Goal: Download file/media

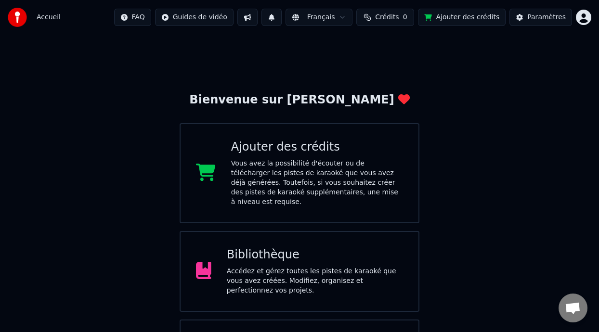
click at [312, 256] on div "Bibliothèque" at bounding box center [315, 254] width 176 height 15
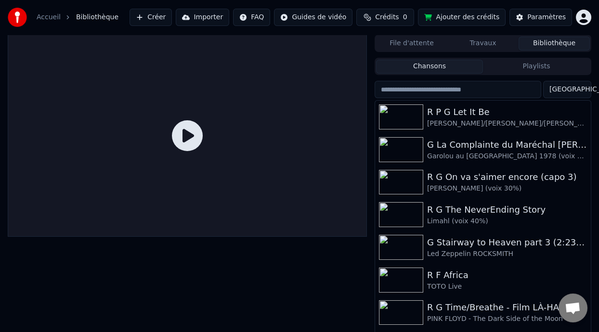
click at [536, 65] on button "Playlists" at bounding box center [536, 67] width 107 height 14
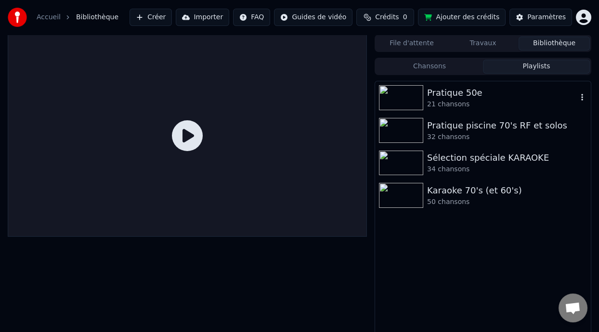
click at [480, 103] on div "21 chansons" at bounding box center [502, 105] width 150 height 10
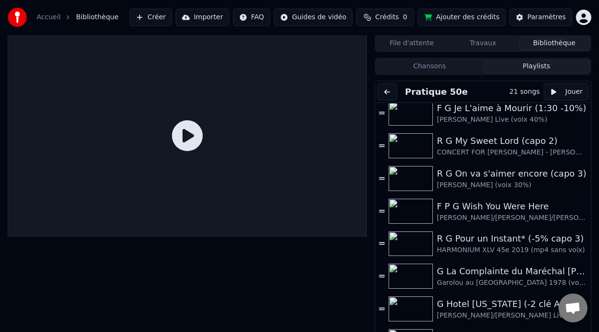
scroll to position [74, 0]
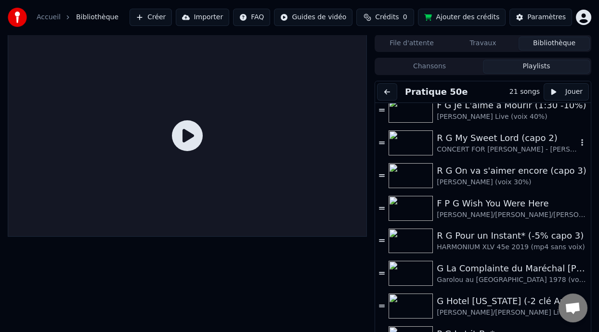
click at [489, 142] on div "R G My Sweet Lord (capo 2)" at bounding box center [507, 137] width 141 height 13
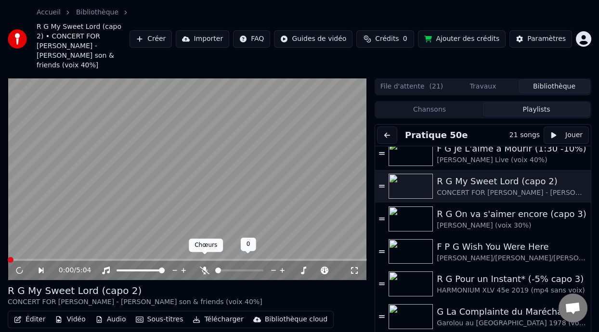
click at [205, 267] on icon at bounding box center [205, 271] width 10 height 8
click at [19, 267] on icon at bounding box center [26, 271] width 22 height 8
click at [19, 267] on icon at bounding box center [19, 270] width 6 height 7
click at [231, 270] on span at bounding box center [239, 271] width 48 height 2
click at [235, 270] on span at bounding box center [239, 271] width 48 height 2
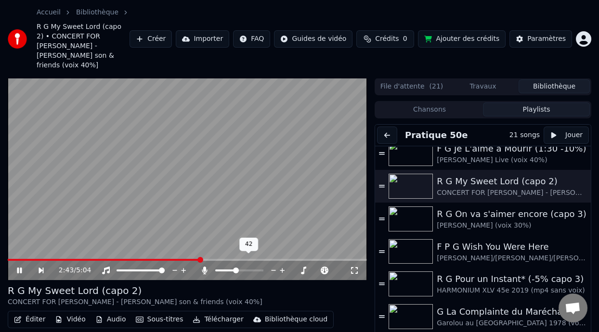
click at [233, 268] on span at bounding box center [236, 271] width 6 height 6
click at [220, 313] on button "Télécharger" at bounding box center [218, 319] width 58 height 13
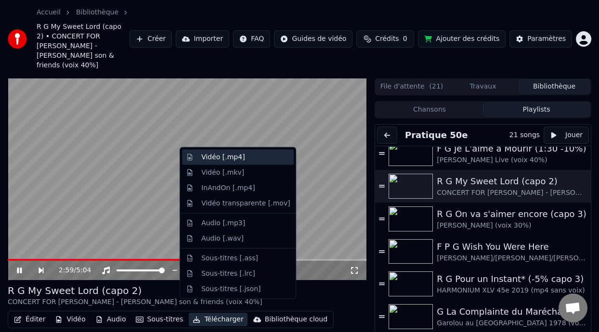
click at [250, 155] on div "Vidéo [.mp4]" at bounding box center [245, 158] width 89 height 10
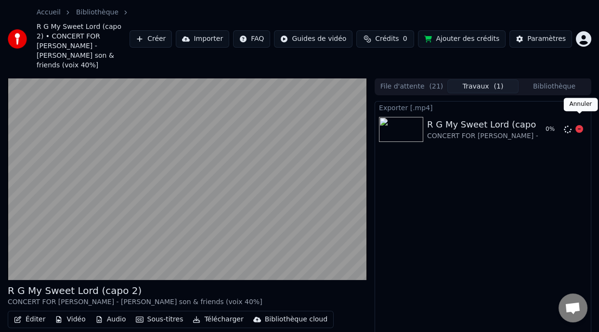
click at [578, 125] on icon at bounding box center [579, 129] width 8 height 8
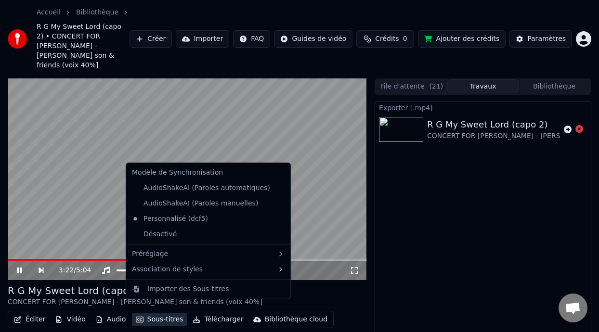
click at [169, 313] on button "Sous-titres" at bounding box center [159, 319] width 55 height 13
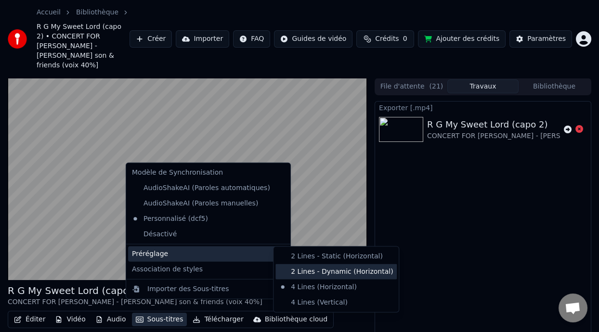
click at [315, 272] on div "2 Lines - Dynamic (Horizontal)" at bounding box center [335, 271] width 121 height 15
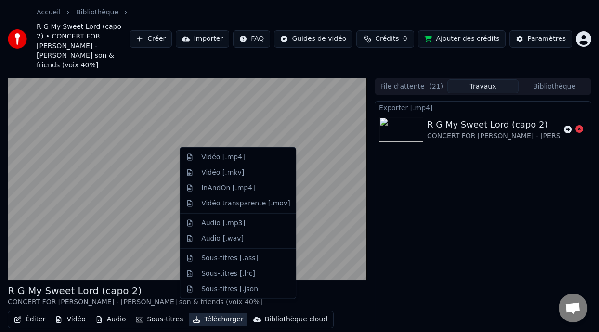
click at [220, 313] on button "Télécharger" at bounding box center [218, 319] width 58 height 13
click at [252, 158] on div "Vidéo [.mp4]" at bounding box center [245, 158] width 89 height 10
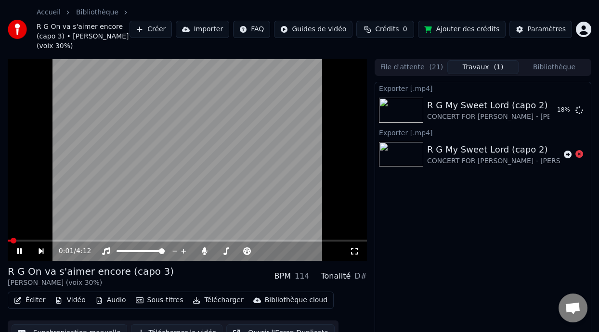
click at [18, 249] on icon at bounding box center [19, 251] width 5 height 6
click at [544, 71] on button "Bibliothèque" at bounding box center [553, 67] width 71 height 14
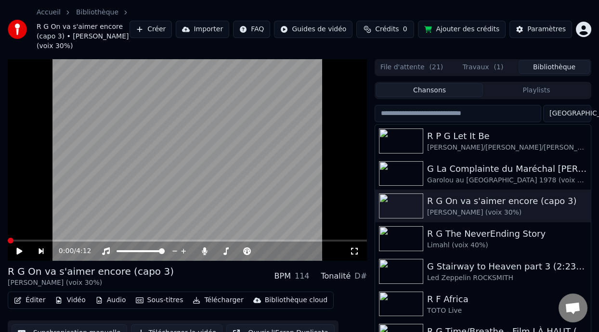
click at [537, 95] on button "Playlists" at bounding box center [536, 90] width 107 height 14
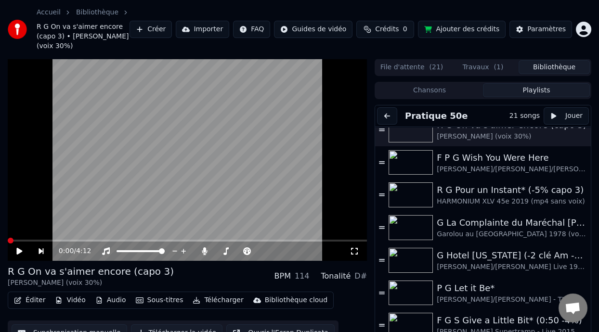
scroll to position [144, 0]
click at [490, 224] on div "G La Complainte du Maréchal [PERSON_NAME]" at bounding box center [507, 222] width 141 height 13
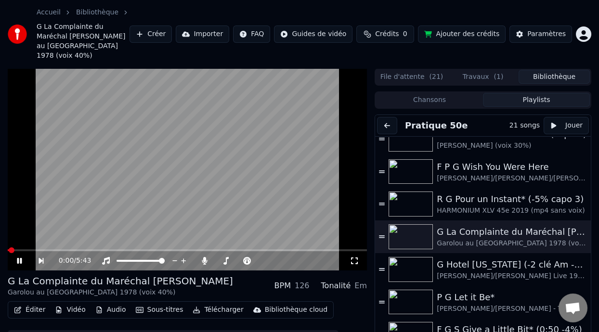
click at [20, 257] on icon at bounding box center [26, 261] width 22 height 8
click at [20, 258] on icon at bounding box center [19, 261] width 6 height 7
click at [472, 70] on button "Travaux ( 1 )" at bounding box center [482, 77] width 71 height 14
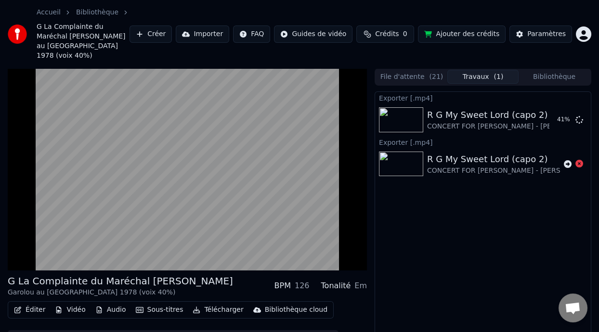
click at [418, 70] on button "File d'attente ( 21 )" at bounding box center [411, 77] width 71 height 14
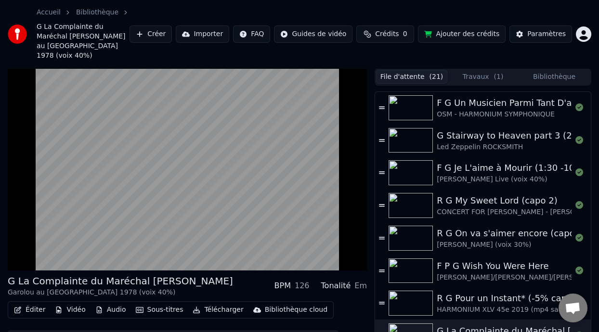
scroll to position [0, 0]
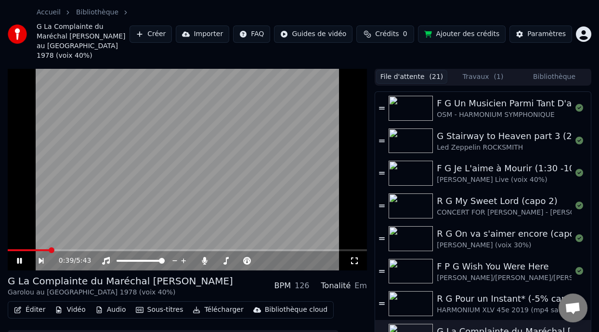
click at [353, 257] on icon at bounding box center [354, 261] width 10 height 8
click at [21, 258] on icon at bounding box center [19, 261] width 5 height 6
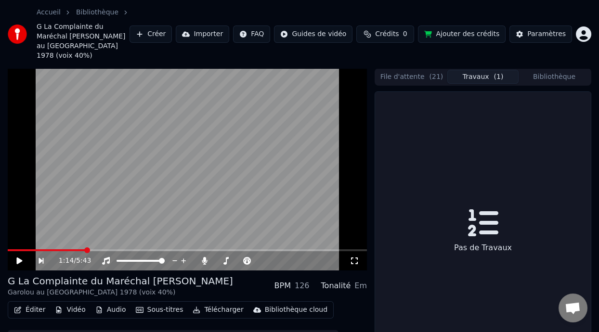
click at [503, 70] on button "Travaux ( 1 )" at bounding box center [482, 77] width 71 height 14
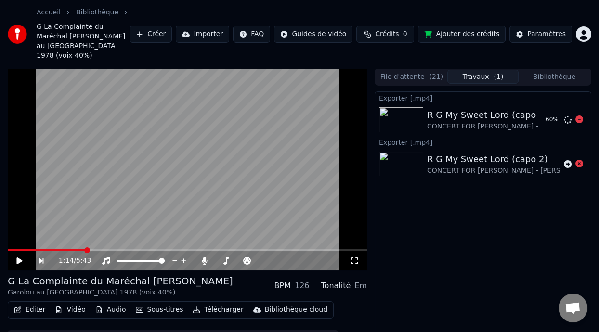
click at [523, 122] on div "CONCERT FOR [PERSON_NAME] - [PERSON_NAME] son & friends (voix 40%]" at bounding box center [554, 127] width 255 height 10
click at [502, 109] on div "R G My Sweet Lord (capo 2)" at bounding box center [554, 114] width 255 height 13
click at [544, 70] on button "Bibliothèque" at bounding box center [553, 77] width 71 height 14
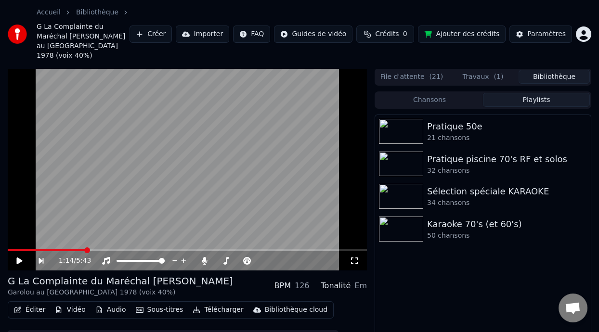
click at [533, 93] on button "Playlists" at bounding box center [536, 100] width 107 height 14
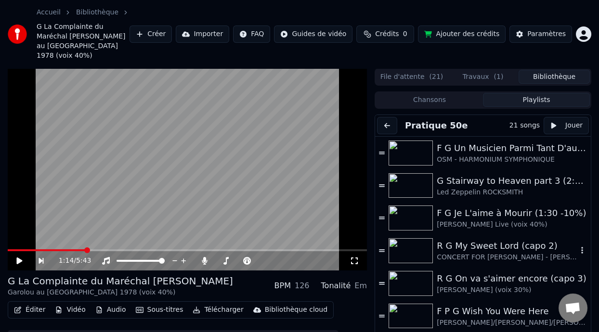
click at [494, 239] on div "R G My Sweet Lord (capo 2)" at bounding box center [507, 245] width 141 height 13
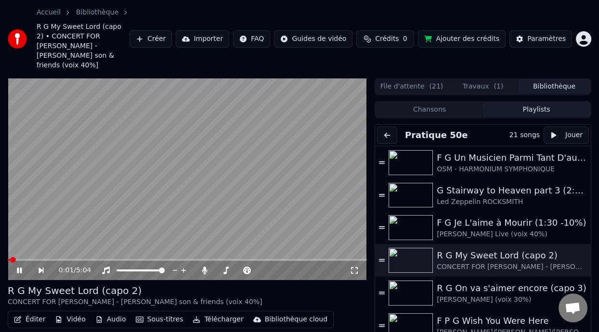
click at [18, 268] on icon at bounding box center [19, 271] width 5 height 6
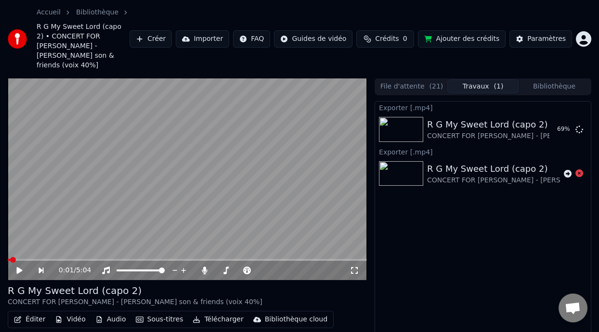
click at [490, 79] on button "Travaux ( 1 )" at bounding box center [482, 86] width 71 height 14
click at [554, 121] on button "Afficher" at bounding box center [550, 129] width 42 height 17
click at [509, 118] on div "R G My Sweet Lord (capo 2)" at bounding box center [554, 124] width 255 height 13
click at [489, 120] on div "R G My Sweet Lord (capo 2)" at bounding box center [554, 124] width 255 height 13
click at [551, 121] on button "Afficher" at bounding box center [550, 129] width 42 height 17
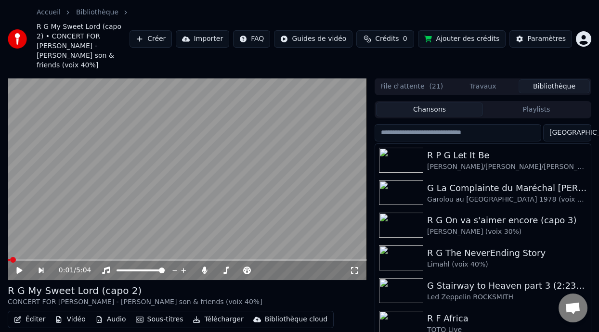
click at [552, 79] on button "Bibliothèque" at bounding box center [553, 86] width 71 height 14
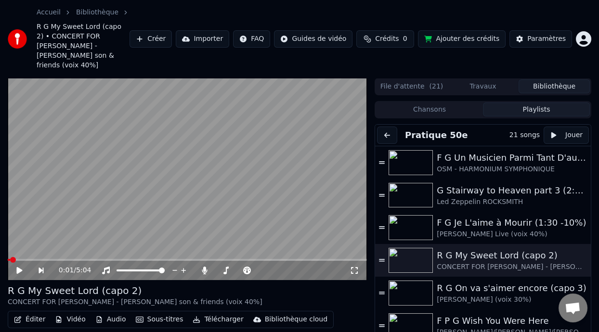
click at [549, 103] on button "Playlists" at bounding box center [536, 110] width 107 height 14
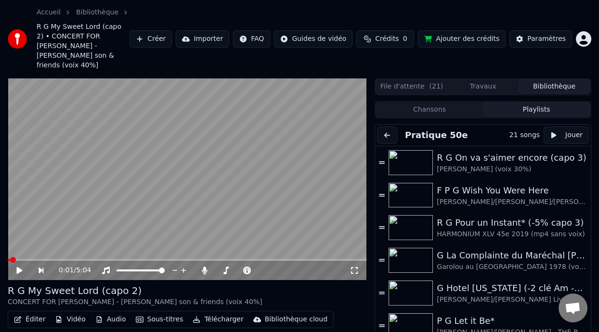
scroll to position [142, 0]
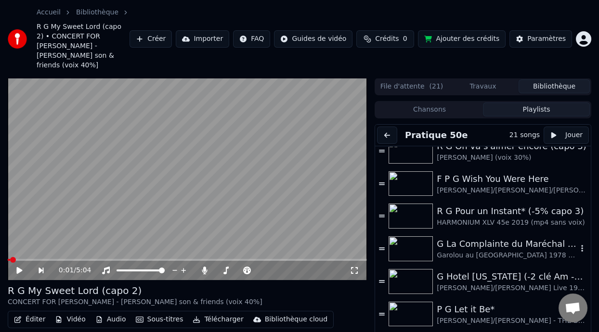
click at [496, 237] on div "G La Complainte du Maréchal [PERSON_NAME]" at bounding box center [507, 243] width 141 height 13
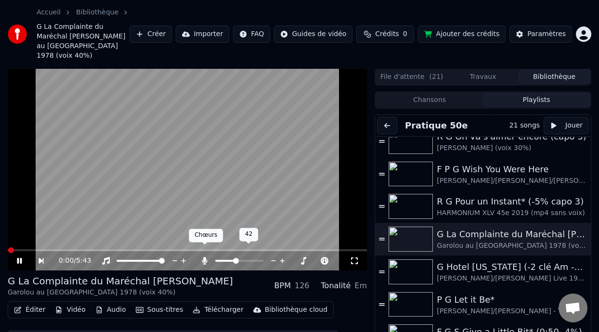
click at [204, 257] on icon at bounding box center [204, 261] width 5 height 8
click at [204, 257] on icon at bounding box center [205, 261] width 10 height 8
click at [232, 260] on span at bounding box center [239, 261] width 48 height 2
click at [235, 258] on span at bounding box center [234, 261] width 6 height 6
click at [235, 258] on span at bounding box center [236, 261] width 6 height 6
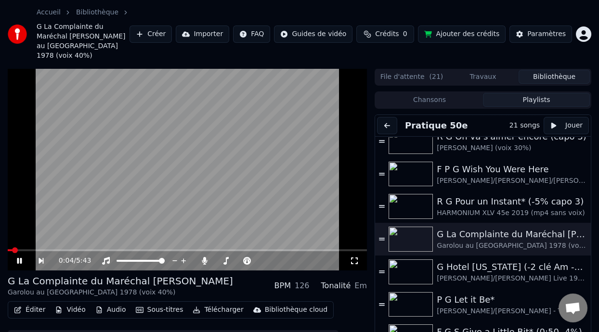
click at [12, 249] on span at bounding box center [10, 250] width 4 height 2
click at [17, 258] on icon at bounding box center [19, 261] width 5 height 6
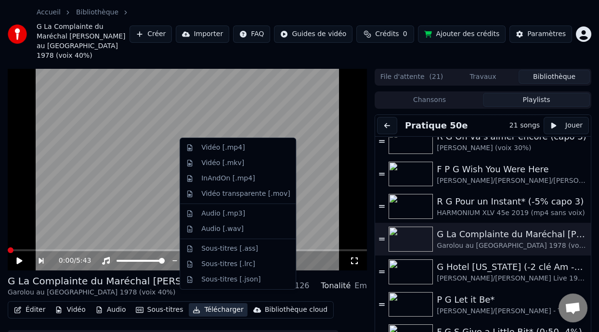
click at [216, 303] on button "Télécharger" at bounding box center [218, 309] width 58 height 13
click at [250, 152] on div "Vidéo [.mp4]" at bounding box center [245, 148] width 89 height 10
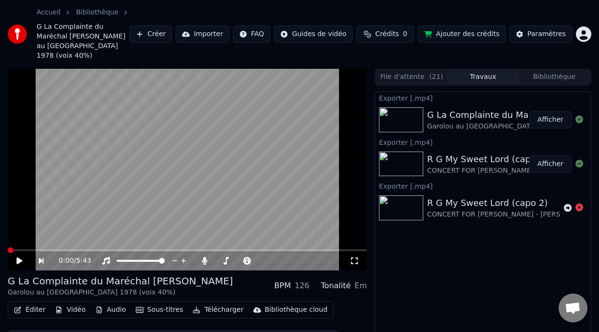
click at [549, 111] on button "Afficher" at bounding box center [550, 119] width 42 height 17
click at [556, 111] on button "Afficher" at bounding box center [550, 119] width 42 height 17
click at [553, 114] on button "Afficher" at bounding box center [550, 119] width 42 height 17
click at [558, 70] on button "Bibliothèque" at bounding box center [553, 77] width 71 height 14
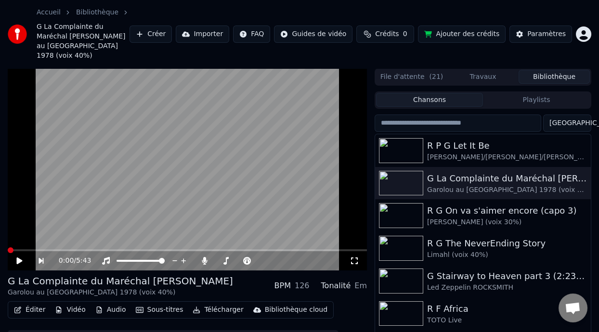
click at [547, 93] on button "Playlists" at bounding box center [536, 100] width 107 height 14
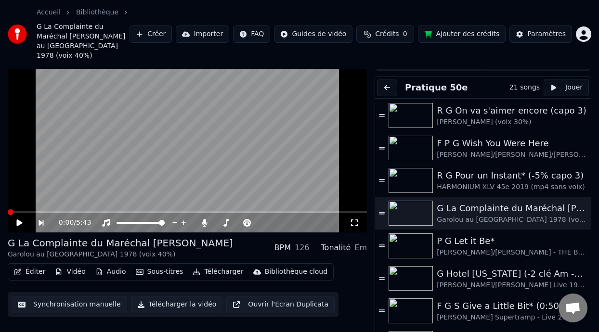
scroll to position [136, 0]
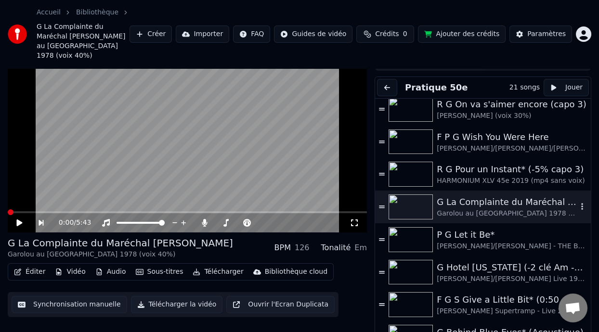
click at [480, 195] on div "G La Complainte du Maréchal [PERSON_NAME]" at bounding box center [507, 201] width 141 height 13
click at [353, 219] on icon at bounding box center [354, 223] width 10 height 8
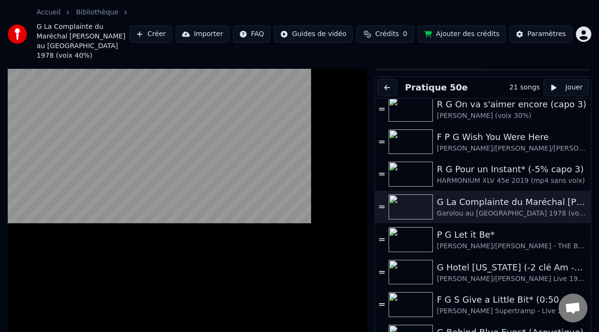
scroll to position [37, 0]
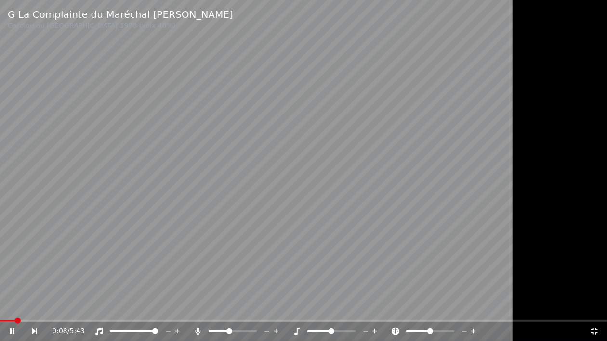
click at [199, 331] on icon at bounding box center [197, 332] width 5 height 8
click at [199, 331] on icon at bounding box center [198, 332] width 10 height 8
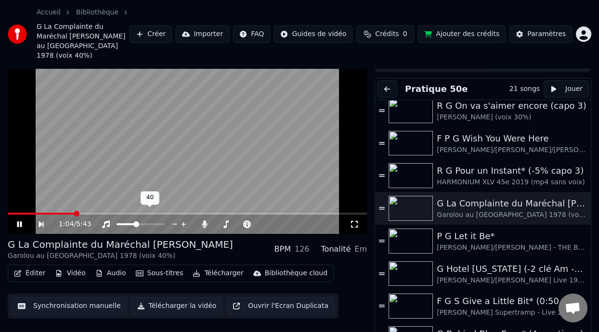
click at [135, 221] on span at bounding box center [136, 224] width 6 height 6
click at [356, 220] on icon at bounding box center [354, 224] width 10 height 8
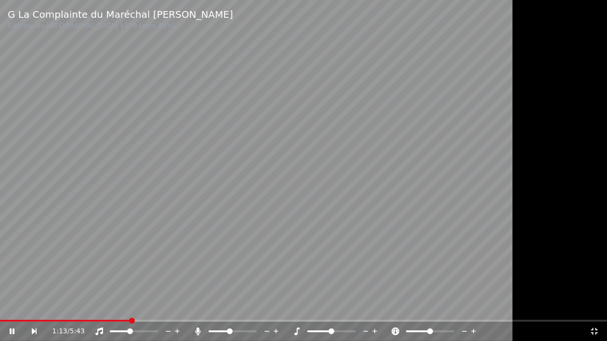
click at [229, 330] on span at bounding box center [230, 332] width 6 height 6
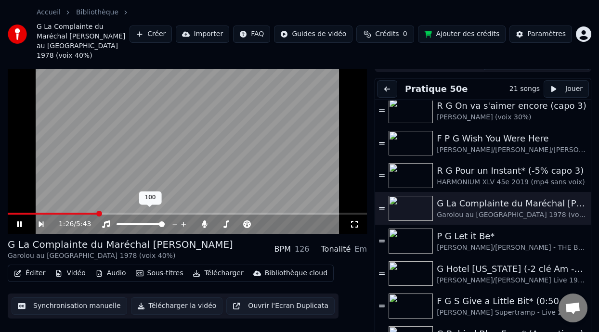
click at [165, 221] on span at bounding box center [162, 224] width 6 height 6
click at [355, 220] on icon at bounding box center [354, 224] width 10 height 8
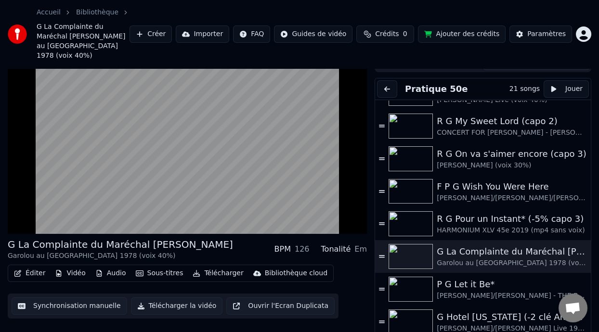
scroll to position [0, 0]
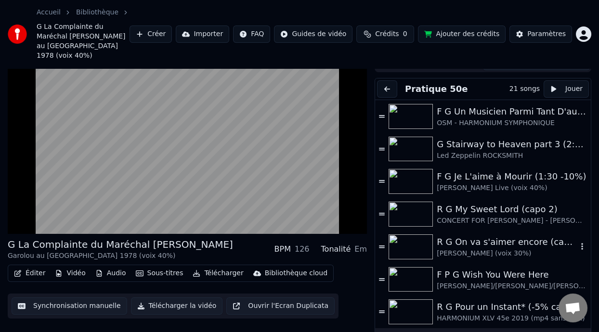
click at [482, 235] on div "R G On va s'aimer encore (capo 3)" at bounding box center [507, 241] width 141 height 13
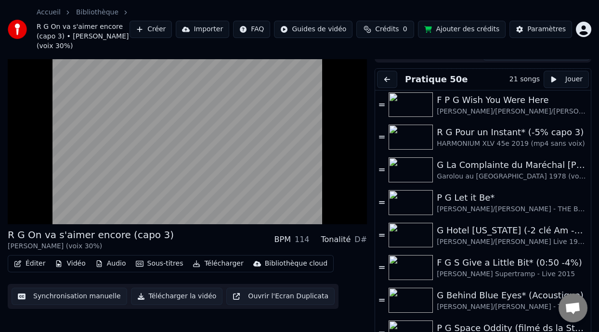
scroll to position [162, 0]
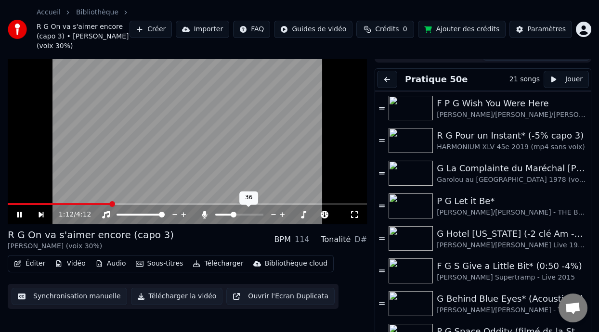
click at [232, 214] on span at bounding box center [223, 215] width 17 height 2
click at [231, 214] on span at bounding box center [234, 215] width 6 height 6
click at [230, 214] on span at bounding box center [231, 215] width 6 height 6
click at [230, 215] on span at bounding box center [231, 215] width 6 height 6
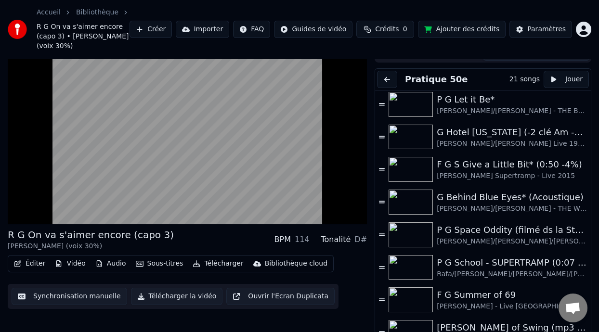
scroll to position [263, 0]
click at [491, 168] on div "F G S Give a Little Bit* (0:50 -4%)" at bounding box center [507, 164] width 141 height 13
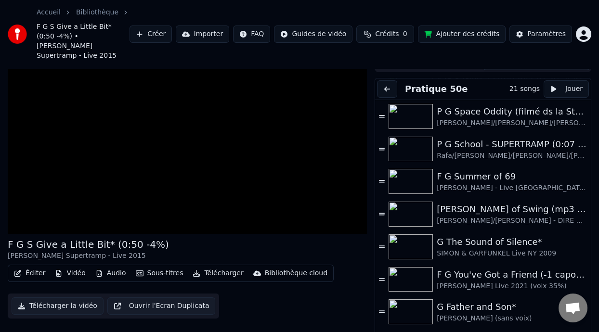
scroll to position [389, 0]
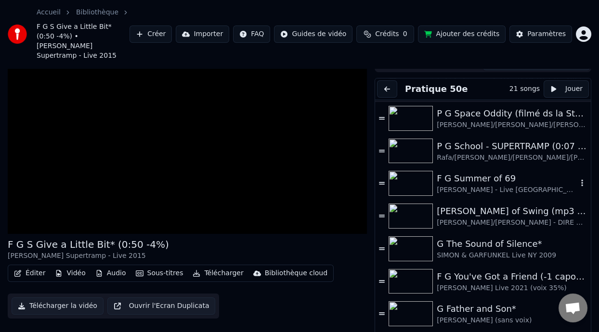
click at [478, 185] on div "[PERSON_NAME] - Live [GEOGRAPHIC_DATA][PERSON_NAME] 2024" at bounding box center [507, 190] width 141 height 10
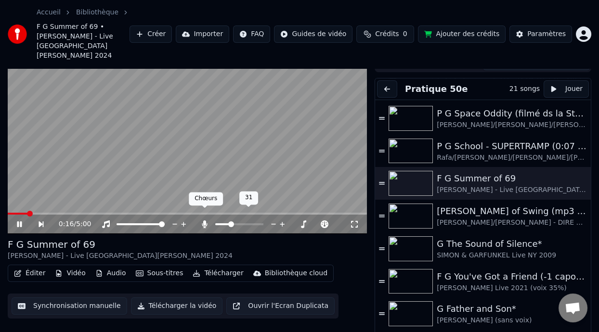
click at [205, 220] on icon at bounding box center [204, 224] width 5 height 8
click at [205, 220] on icon at bounding box center [205, 224] width 10 height 8
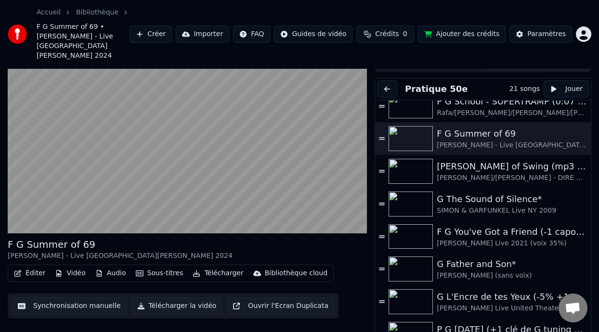
scroll to position [435, 0]
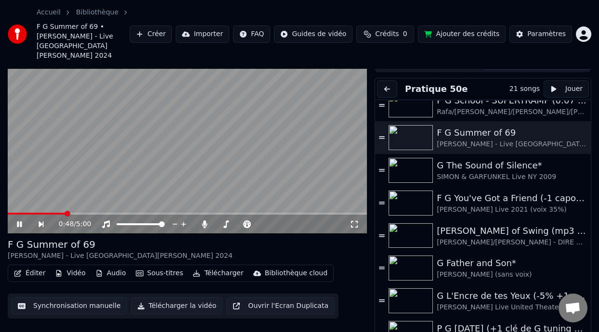
click at [19, 220] on icon at bounding box center [26, 224] width 22 height 8
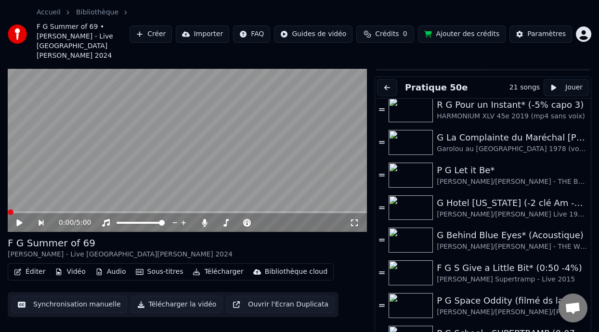
scroll to position [197, 0]
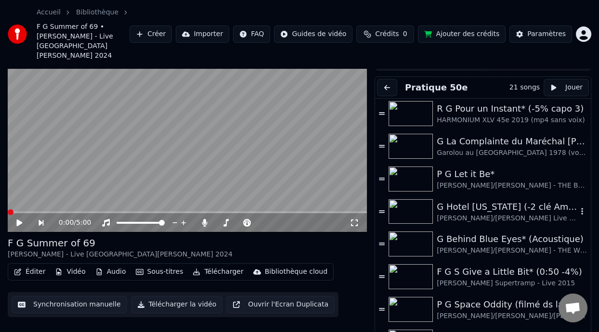
click at [490, 200] on div "G Hotel [US_STATE] (-2 clé Am -4%)" at bounding box center [507, 206] width 141 height 13
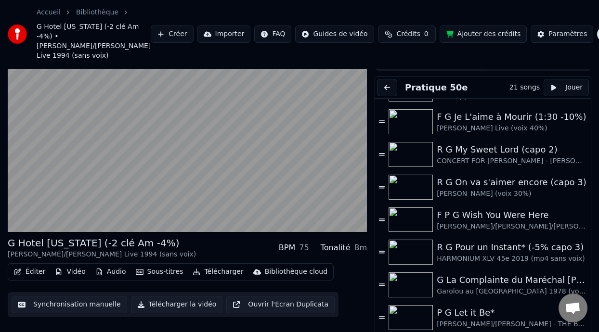
scroll to position [57, 0]
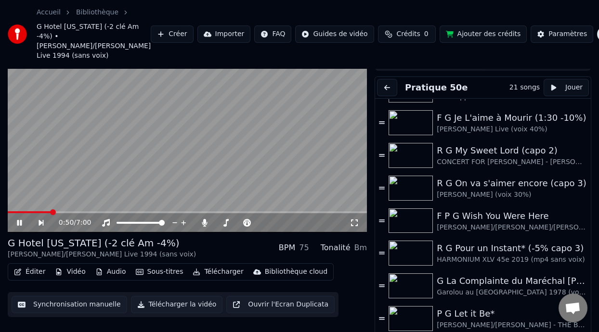
click at [355, 219] on icon at bounding box center [354, 223] width 10 height 8
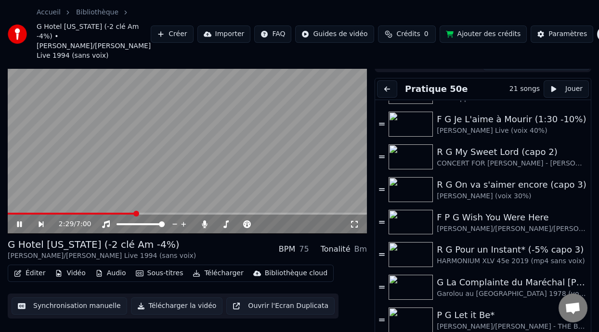
click at [18, 221] on icon at bounding box center [19, 224] width 5 height 6
click at [255, 223] on span at bounding box center [246, 224] width 20 height 2
click at [252, 223] on span at bounding box center [246, 224] width 20 height 2
click at [20, 221] on icon at bounding box center [19, 224] width 6 height 7
click at [204, 220] on icon at bounding box center [204, 224] width 5 height 8
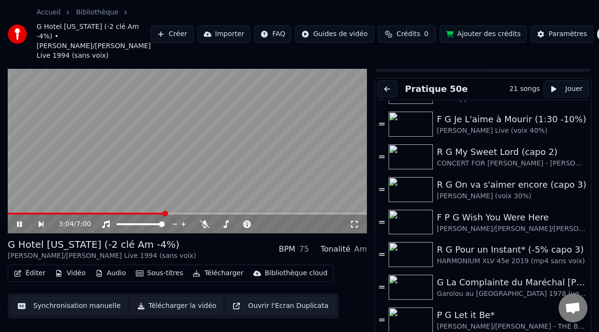
click at [354, 220] on icon at bounding box center [354, 224] width 10 height 8
click at [19, 220] on icon at bounding box center [26, 224] width 22 height 8
